Goal: Task Accomplishment & Management: Manage account settings

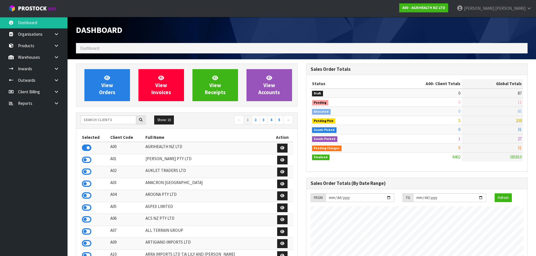
scroll to position [426, 230]
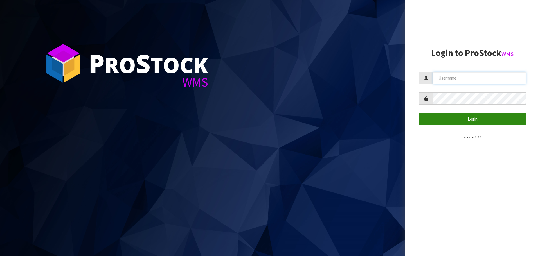
type input "[PERSON_NAME]"
click at [460, 116] on button "Login" at bounding box center [472, 119] width 107 height 12
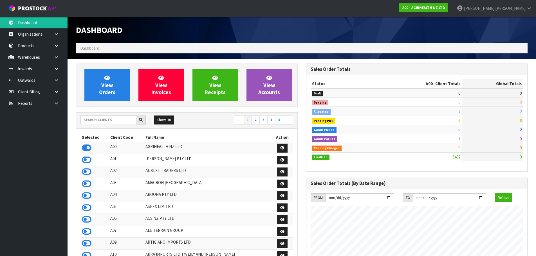
scroll to position [426, 230]
click at [120, 118] on input "text" at bounding box center [108, 120] width 56 height 9
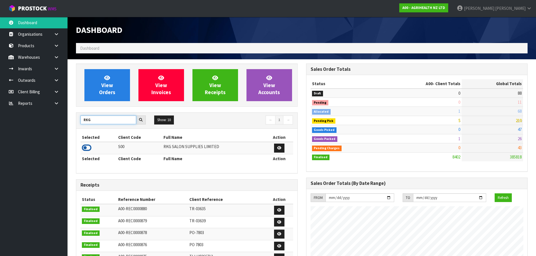
type input "RKG"
click at [90, 149] on icon at bounding box center [87, 148] width 10 height 8
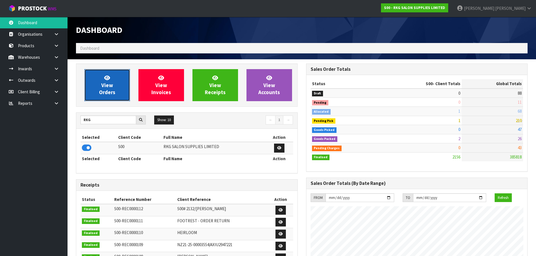
click at [107, 89] on span "View Orders" at bounding box center [107, 85] width 16 height 21
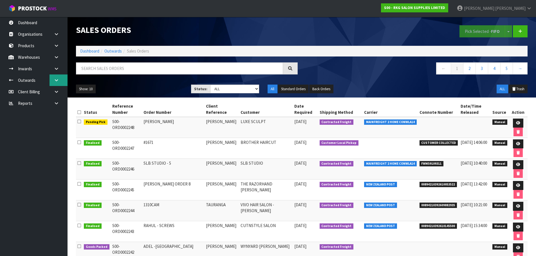
click at [57, 77] on link at bounding box center [59, 81] width 18 height 12
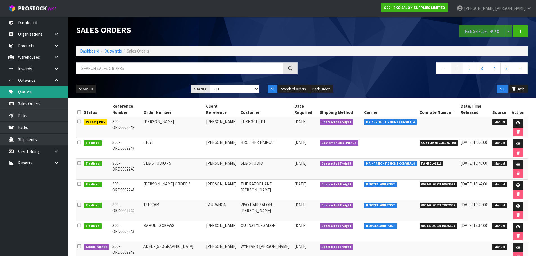
click at [28, 93] on link "Quotes" at bounding box center [34, 92] width 68 height 12
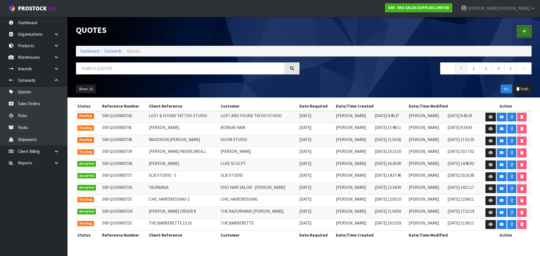
click at [526, 30] on icon at bounding box center [525, 31] width 4 height 4
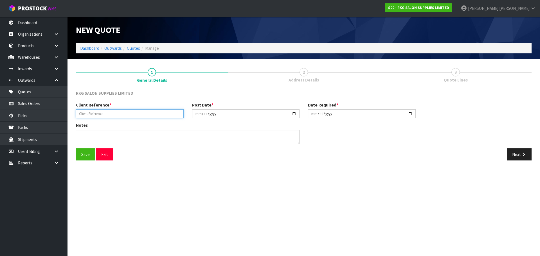
click at [102, 115] on input "text" at bounding box center [130, 113] width 108 height 9
click at [78, 114] on input "text" at bounding box center [130, 113] width 108 height 9
type input "[PERSON_NAME]"
click at [86, 151] on button "Save" at bounding box center [85, 155] width 19 height 12
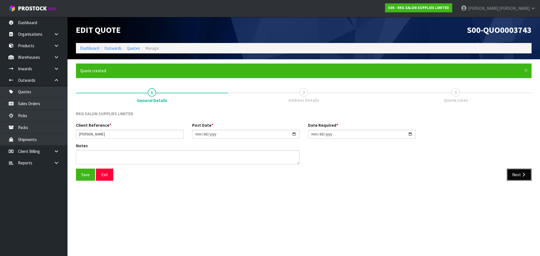
click at [515, 179] on button "Next" at bounding box center [519, 175] width 25 height 12
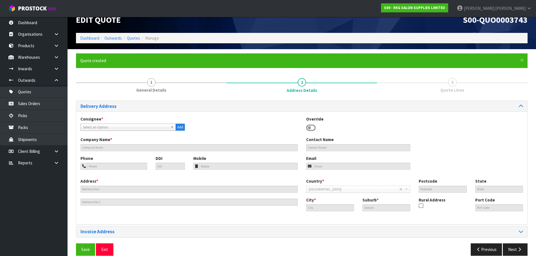
scroll to position [18, 0]
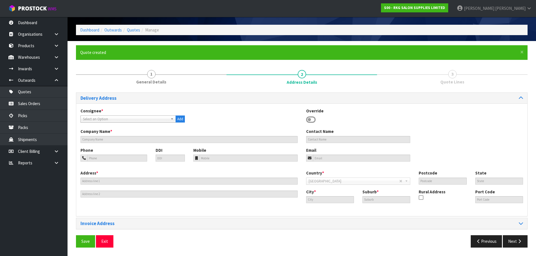
click at [313, 116] on icon at bounding box center [311, 120] width 10 height 8
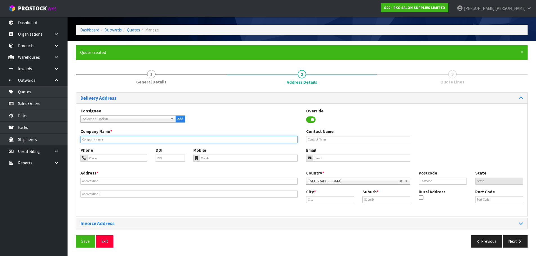
click at [121, 141] on input "text" at bounding box center [188, 139] width 217 height 7
type input "[PERSON_NAME]"
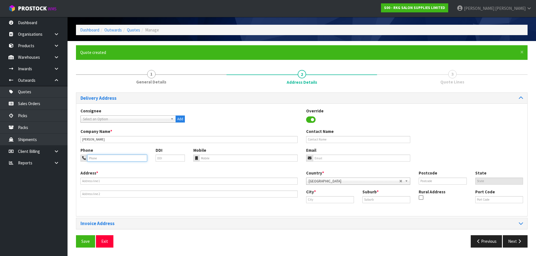
click at [93, 160] on input "tel" at bounding box center [117, 158] width 60 height 7
click at [114, 156] on input "tel" at bounding box center [117, 158] width 60 height 7
paste input "0279276395"
click at [94, 159] on input "0279276395" at bounding box center [117, 158] width 60 height 7
type input "027-927-6395"
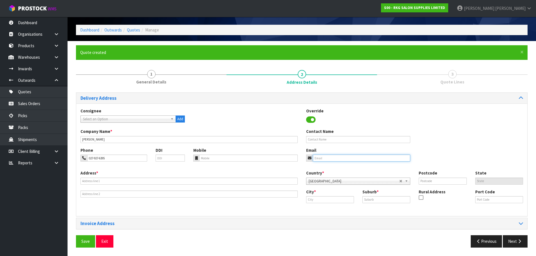
click at [325, 161] on input "email" at bounding box center [362, 158] width 98 height 7
paste input "[EMAIL_ADDRESS][DOMAIN_NAME]"
type input "[EMAIL_ADDRESS][DOMAIN_NAME]"
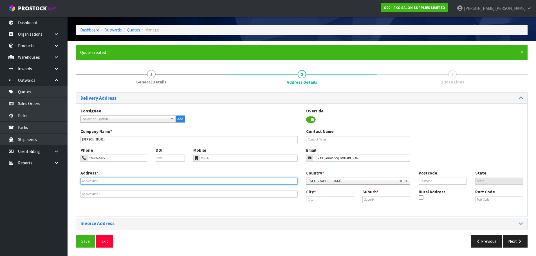
click at [81, 179] on input "text" at bounding box center [188, 181] width 217 height 7
type input "[STREET_ADDRESS]"
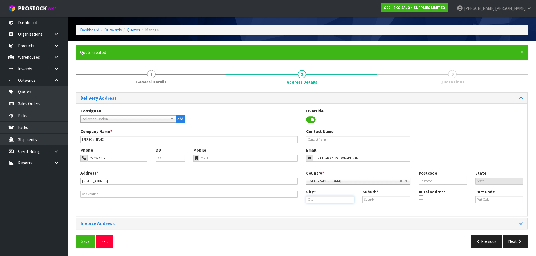
click at [323, 199] on input "text" at bounding box center [330, 199] width 48 height 7
click at [320, 214] on ul "Gisbor ne" at bounding box center [328, 209] width 45 height 11
click at [318, 201] on input "gisbor" at bounding box center [330, 199] width 48 height 7
click at [317, 208] on strong "Gisborn" at bounding box center [319, 209] width 15 height 5
type input "Gisborne"
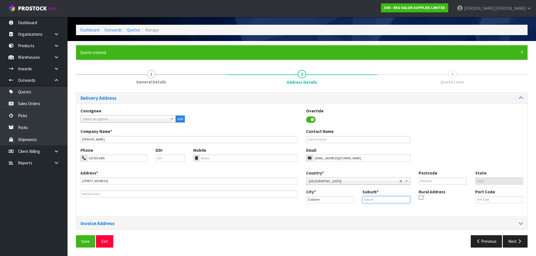
click at [367, 201] on input "text" at bounding box center [386, 199] width 48 height 7
type input "MANGAPAPA"
click at [427, 181] on input "text" at bounding box center [443, 181] width 48 height 7
type input "4010"
click at [83, 240] on button "Save" at bounding box center [85, 242] width 19 height 12
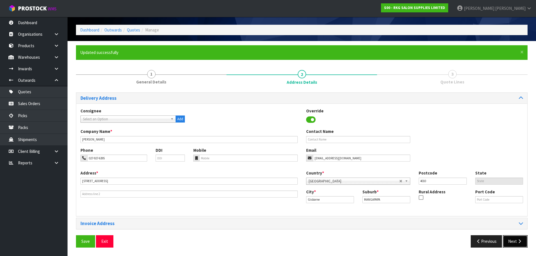
click at [511, 241] on button "Next" at bounding box center [515, 242] width 25 height 12
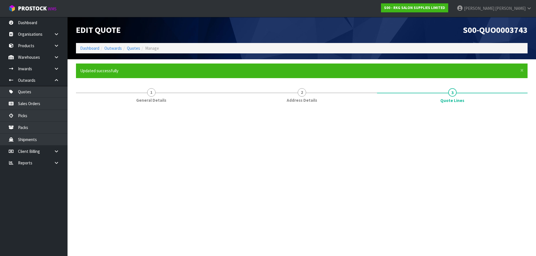
scroll to position [0, 0]
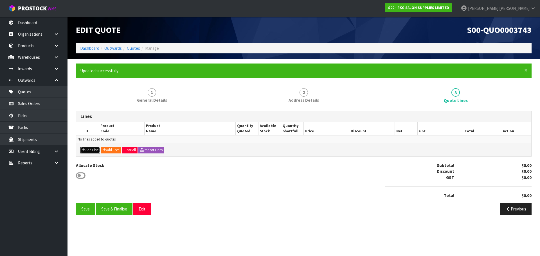
click at [89, 148] on button "Add Line" at bounding box center [90, 150] width 20 height 7
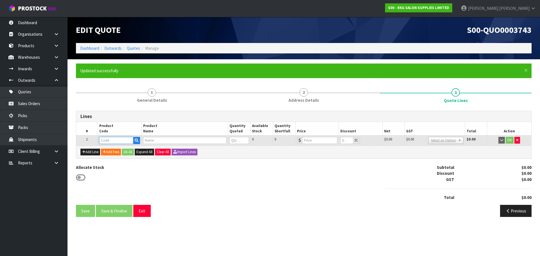
click at [105, 140] on input "text" at bounding box center [116, 140] width 34 height 7
type input "09090101"
click at [114, 151] on strong "09090101" at bounding box center [114, 149] width 18 height 5
type input "09090101"
type input "WELLINGTON 360 HYDRAULIC BEAUTY BED - BLACK"
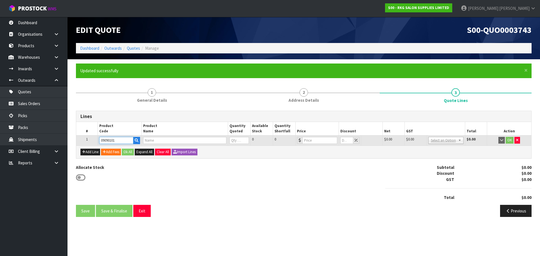
type input "0"
type input "773"
type input "0"
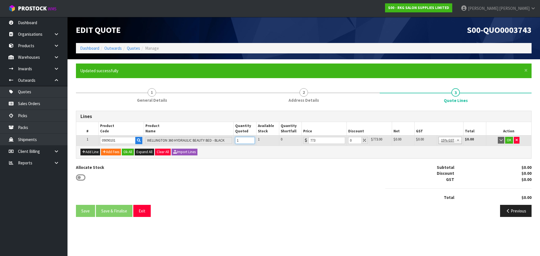
type input "1"
click at [251, 140] on input "1" at bounding box center [245, 140] width 20 height 7
drag, startPoint x: 352, startPoint y: 141, endPoint x: 344, endPoint y: 141, distance: 7.9
click at [344, 141] on tr "1 09090101 WELLINGTON 360 HYDRAULIC BEAUTY BED - BLACK 1 1 0 773 0 $773.00 $0.0…" at bounding box center [303, 141] width 455 height 10
type input "2"
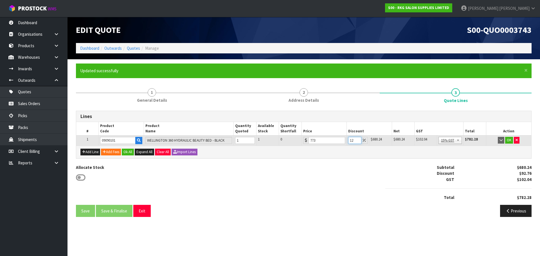
type input "1"
type input "0"
drag, startPoint x: 323, startPoint y: 141, endPoint x: 306, endPoint y: 141, distance: 17.2
click at [306, 141] on div "773" at bounding box center [324, 140] width 42 height 7
type input "675"
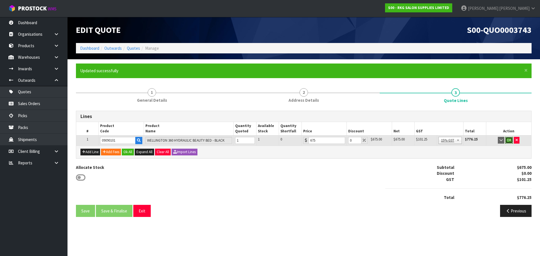
click at [507, 141] on button "OK" at bounding box center [509, 140] width 8 height 7
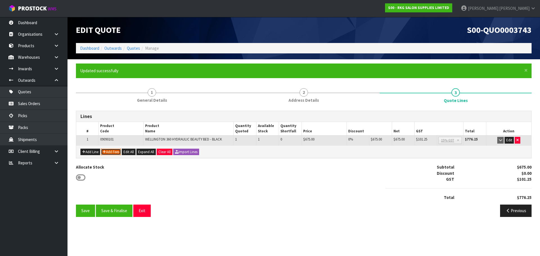
click at [117, 152] on button "Add Fees" at bounding box center [111, 152] width 20 height 7
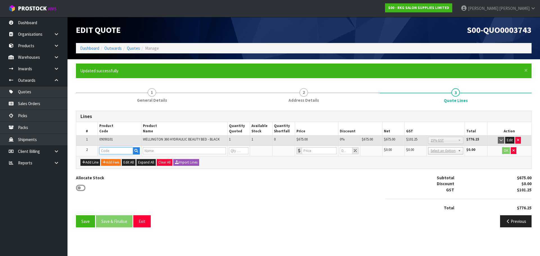
click at [116, 151] on input "text" at bounding box center [116, 150] width 34 height 7
type input "FRE"
click at [127, 161] on link "FRE IGHT" at bounding box center [122, 161] width 44 height 8
type input "FREIGHT"
type input "FREIGHT FEE"
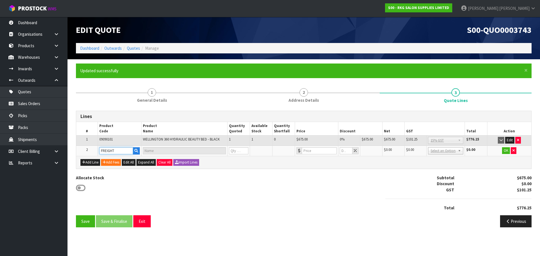
type input "1"
type input "0"
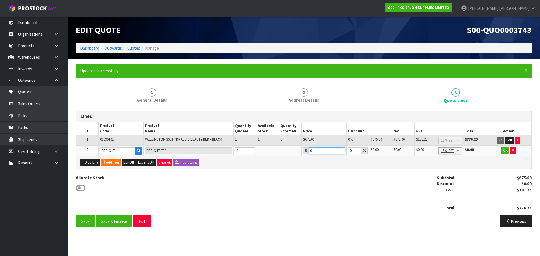
drag, startPoint x: 314, startPoint y: 151, endPoint x: 311, endPoint y: 151, distance: 3.7
click at [311, 151] on input "0" at bounding box center [327, 150] width 37 height 7
type input "224.80"
click at [506, 149] on button "OK" at bounding box center [506, 150] width 8 height 7
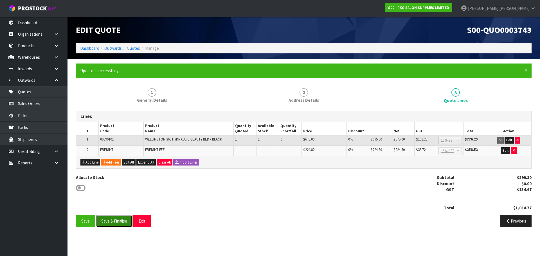
click at [112, 222] on button "Save & Finalise" at bounding box center [114, 221] width 37 height 12
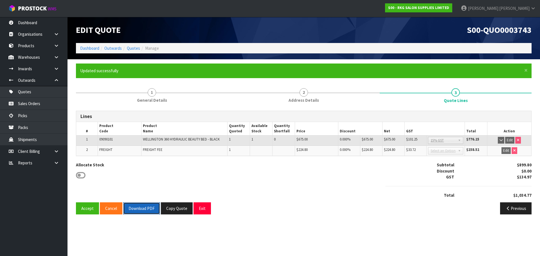
click at [142, 209] on button "Download PDF" at bounding box center [141, 209] width 37 height 12
click at [205, 208] on button "Exit" at bounding box center [202, 209] width 17 height 12
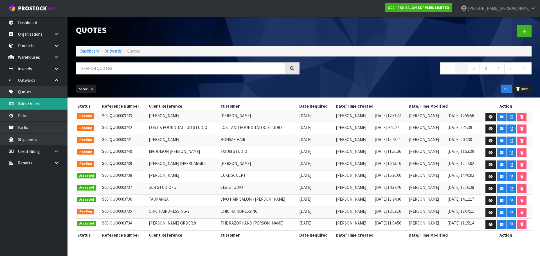
click at [26, 104] on link "Sales Orders" at bounding box center [34, 104] width 68 height 12
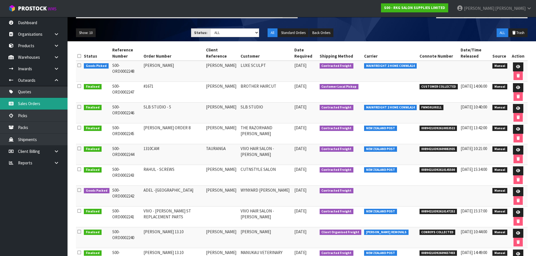
scroll to position [84, 0]
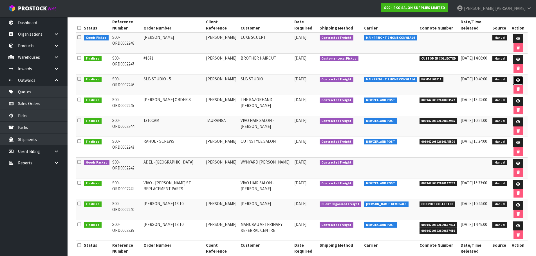
click at [517, 82] on icon at bounding box center [518, 81] width 4 height 4
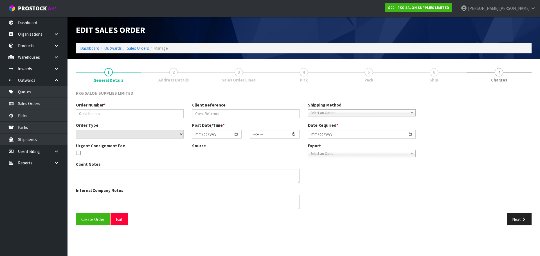
type input "SLB STUDIO - 5"
type input "[PERSON_NAME]"
select select "number:0"
type input "[DATE]"
type input "10:30:00.000"
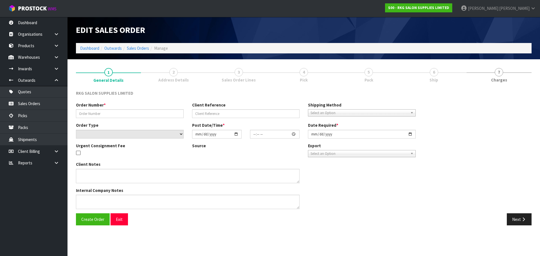
type input "[DATE]"
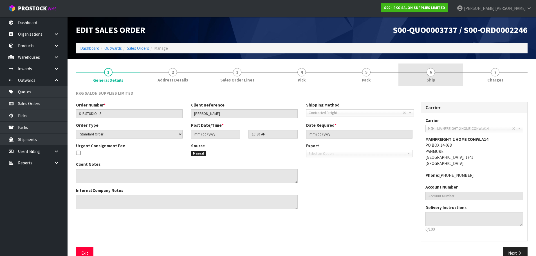
click at [432, 74] on span "6" at bounding box center [431, 72] width 8 height 8
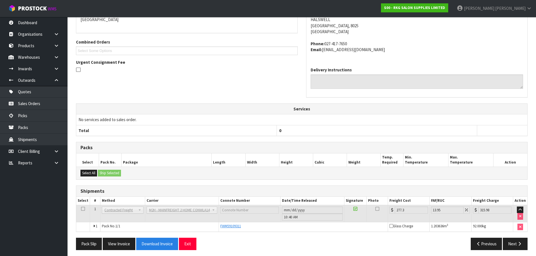
scroll to position [110, 0]
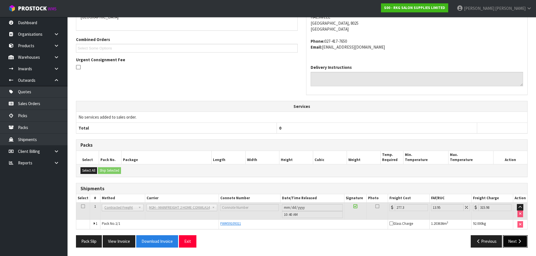
click at [515, 241] on button "Next" at bounding box center [515, 242] width 25 height 12
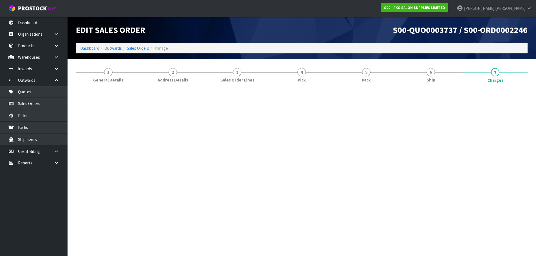
scroll to position [0, 0]
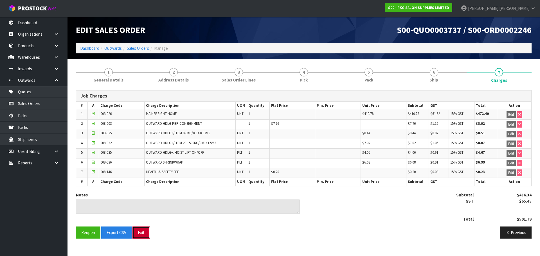
click at [141, 232] on button "Exit" at bounding box center [141, 233] width 17 height 12
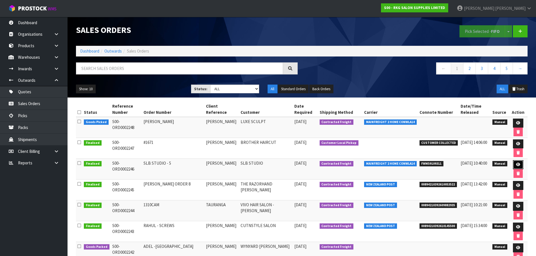
click at [517, 165] on icon at bounding box center [518, 165] width 4 height 4
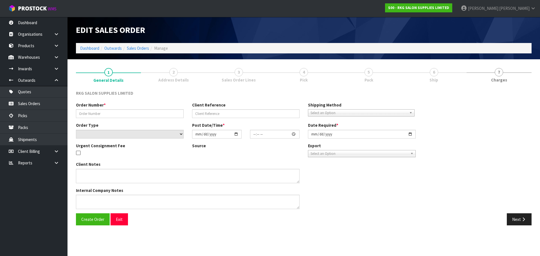
type input "SLB STUDIO - 5"
type input "[PERSON_NAME]"
select select "number:0"
type input "[DATE]"
type input "10:30:00.000"
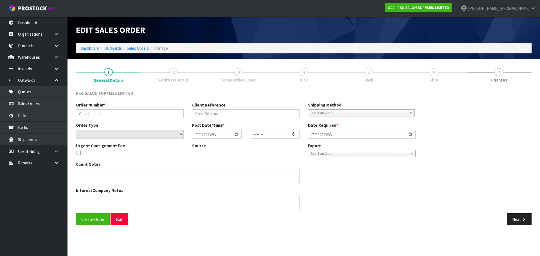
type input "[DATE]"
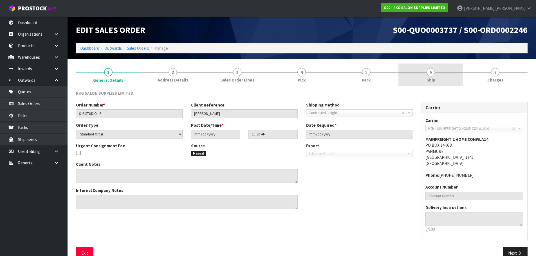
click at [433, 75] on span "6" at bounding box center [431, 72] width 8 height 8
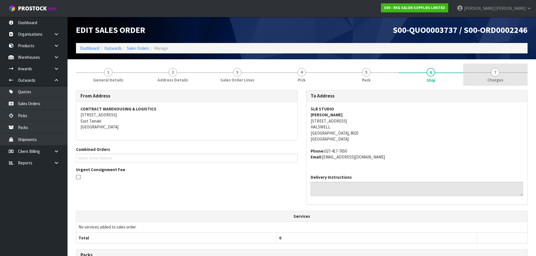
click at [499, 72] on link "7 [GEOGRAPHIC_DATA]" at bounding box center [495, 75] width 64 height 22
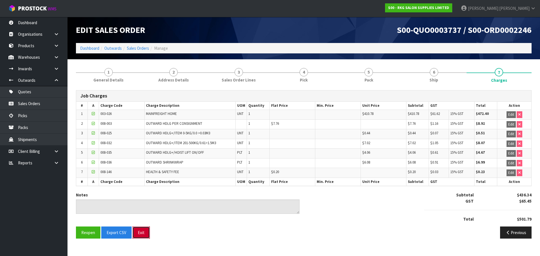
click at [138, 237] on button "Exit" at bounding box center [141, 233] width 17 height 12
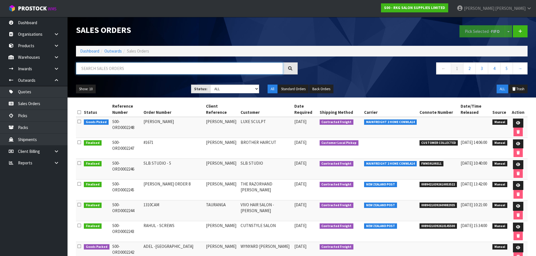
click at [152, 68] on input "text" at bounding box center [179, 68] width 207 height 12
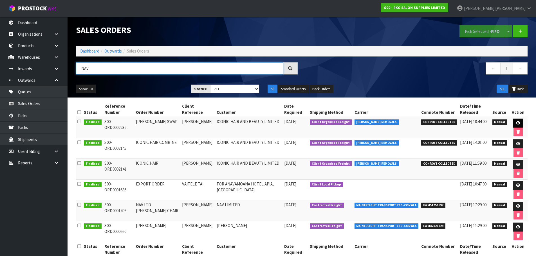
type input "NAV"
click at [516, 123] on icon at bounding box center [518, 123] width 4 height 4
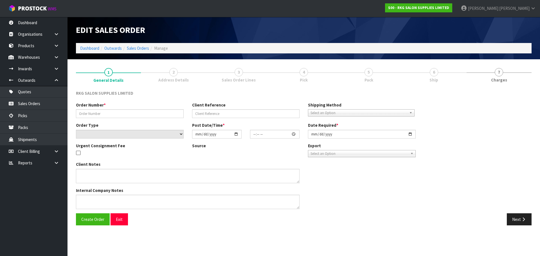
type input "[PERSON_NAME] SWAP"
type input "[PERSON_NAME]"
select select "number:0"
type input "[DATE]"
type input "00:00:00.000"
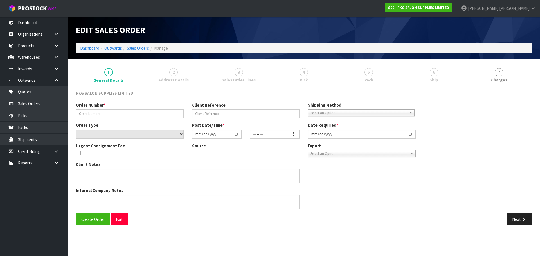
type input "[DATE]"
type textarea "FOR CONROYS PICK UP [DATE] 14.10"
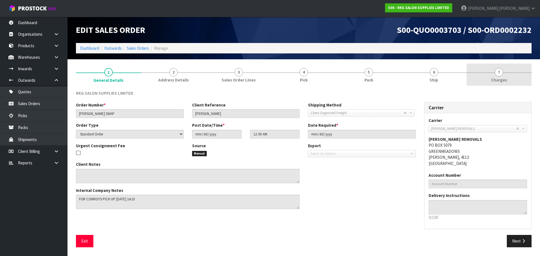
click at [497, 74] on span "7" at bounding box center [499, 72] width 8 height 8
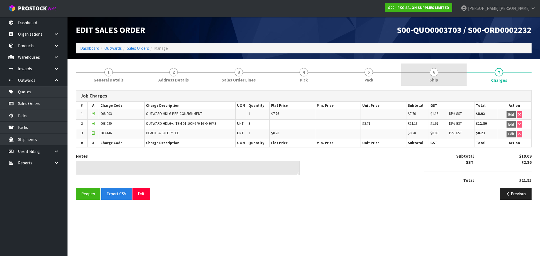
click at [432, 73] on span "6" at bounding box center [434, 72] width 8 height 8
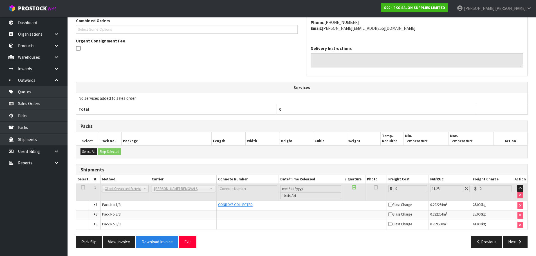
scroll to position [129, 0]
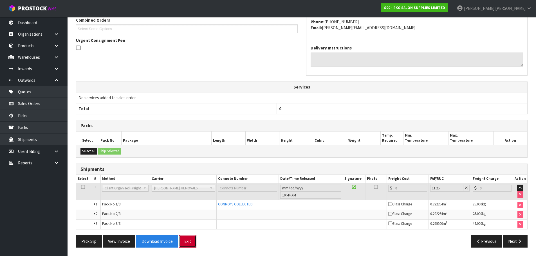
click at [187, 240] on button "Exit" at bounding box center [187, 242] width 17 height 12
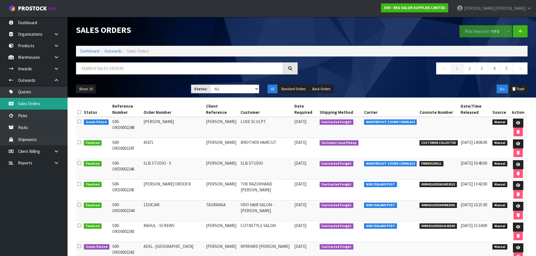
click at [24, 102] on link "Sales Orders" at bounding box center [34, 104] width 68 height 12
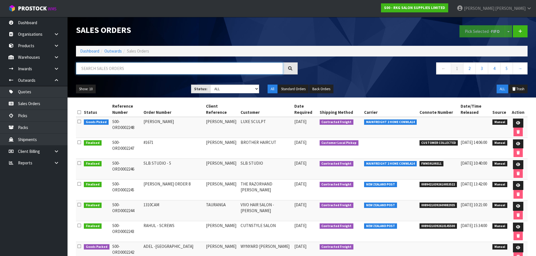
click at [126, 69] on input "text" at bounding box center [179, 68] width 207 height 12
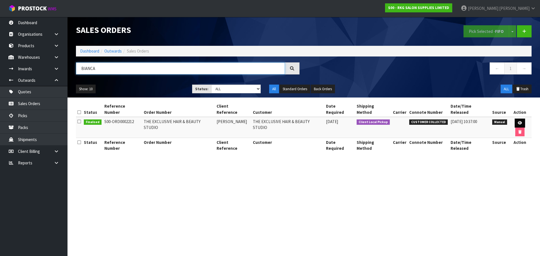
type input "BIANCA"
click at [518, 121] on icon at bounding box center [520, 123] width 4 height 4
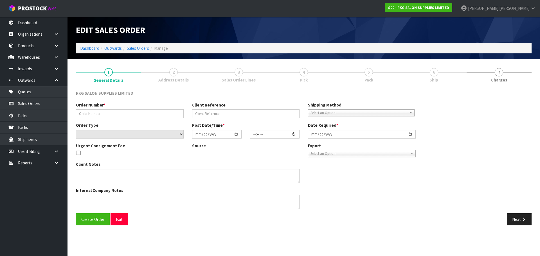
type input "THE EXCLUSIVE HAIR & BEAUTY STUDIO"
type input "[PERSON_NAME]"
select select "number:0"
type input "[DATE]"
type input "10:00:00.000"
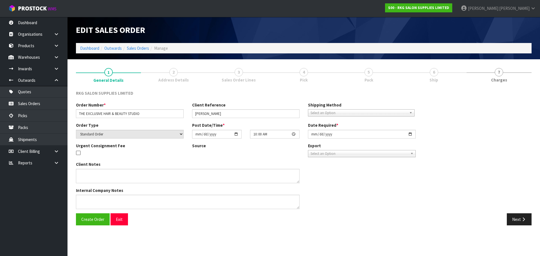
type input "[DATE]"
type textarea "FOR PICK UP [DATE] - TO PAY AT SHOWROOM FIRST"
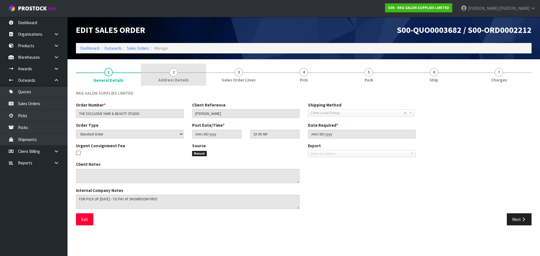
click at [172, 74] on span "2" at bounding box center [173, 72] width 8 height 8
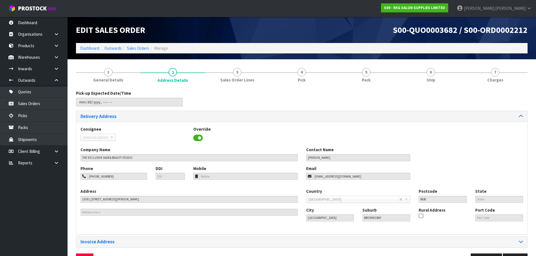
scroll to position [18, 0]
